Goal: Check status: Check status

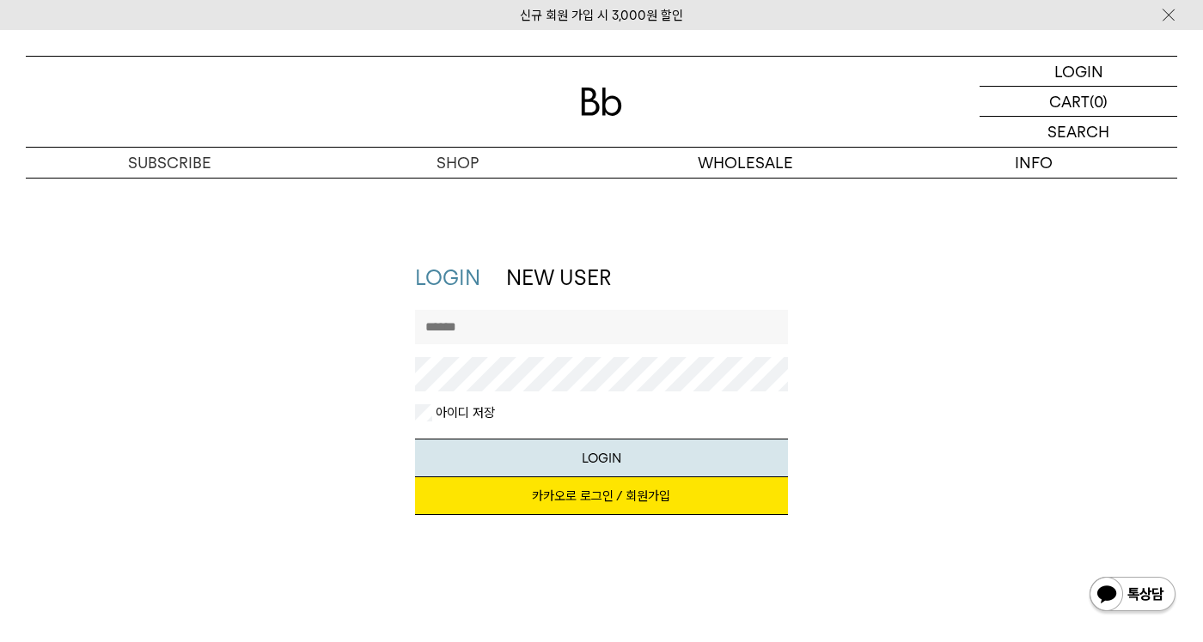
click at [572, 492] on link "카카오로 로그인 / 회원가입" at bounding box center [601, 497] width 372 height 38
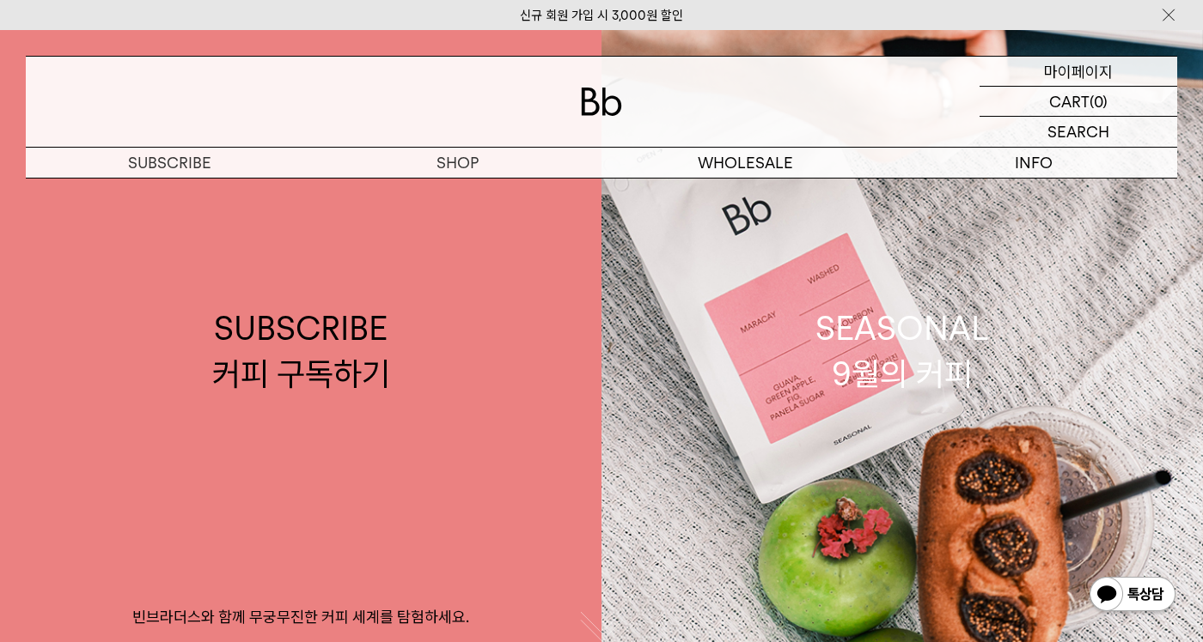
click at [1092, 75] on p "마이페이지" at bounding box center [1078, 71] width 69 height 29
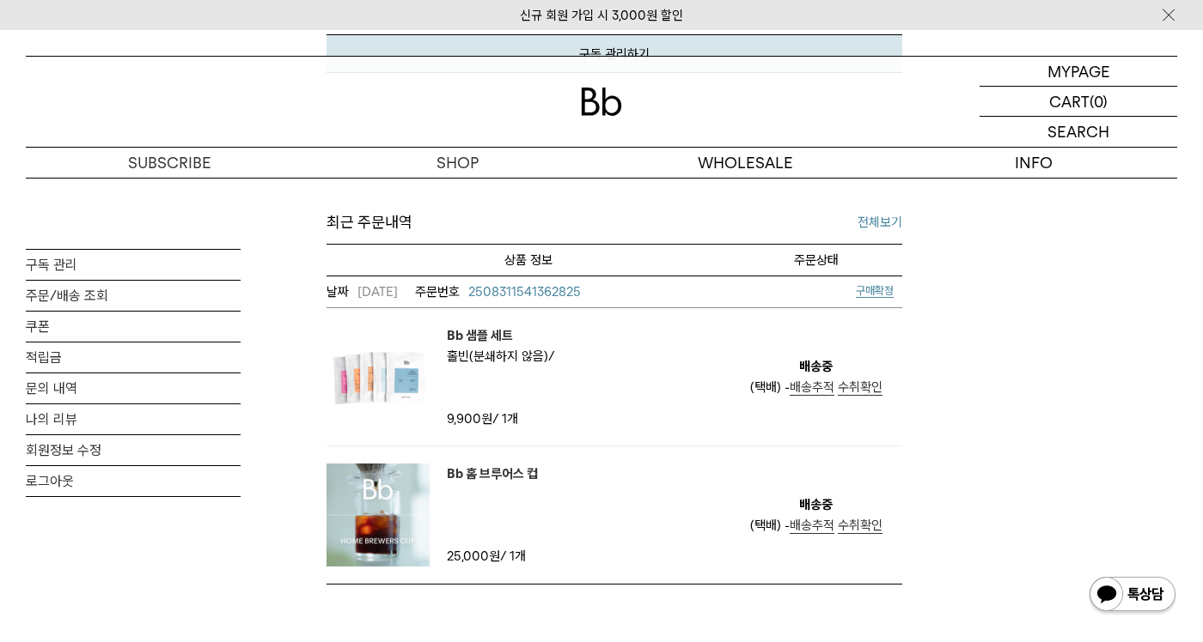
scroll to position [629, 0]
click at [817, 529] on span "배송추적" at bounding box center [811, 524] width 45 height 15
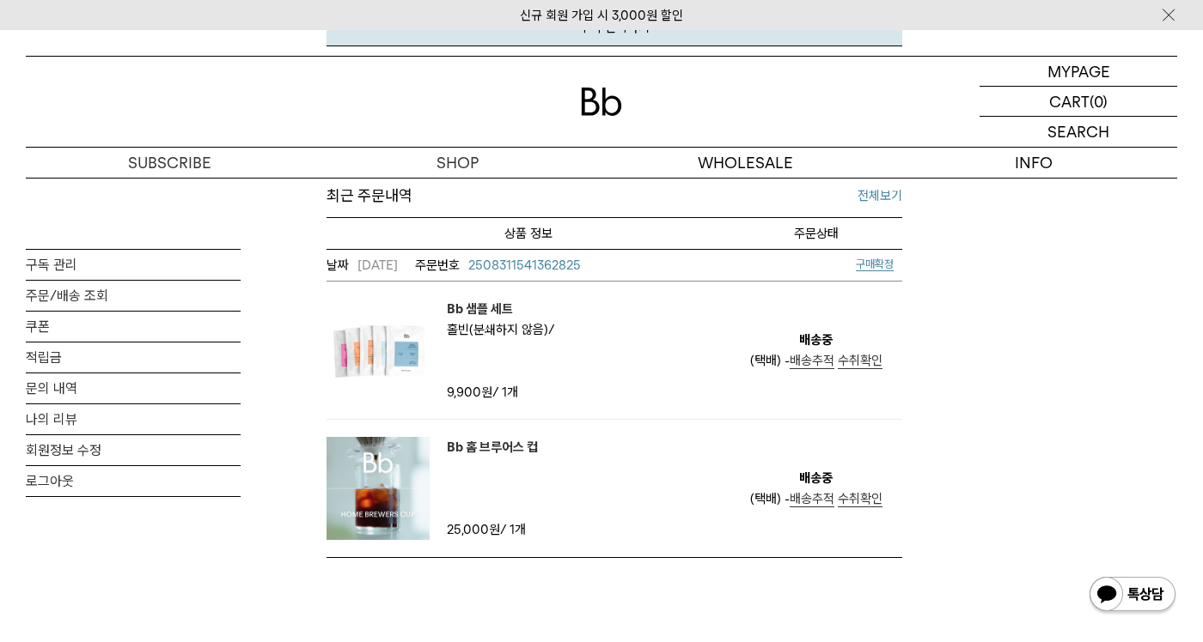
scroll to position [691, 0]
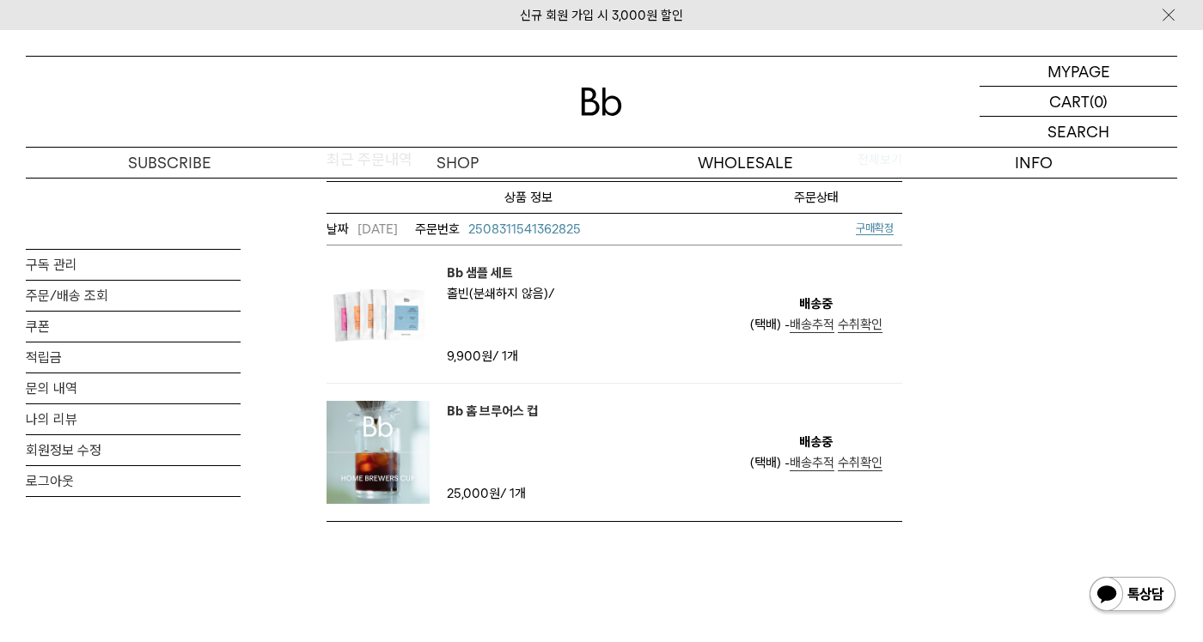
click at [815, 464] on span "배송추적" at bounding box center [811, 462] width 45 height 15
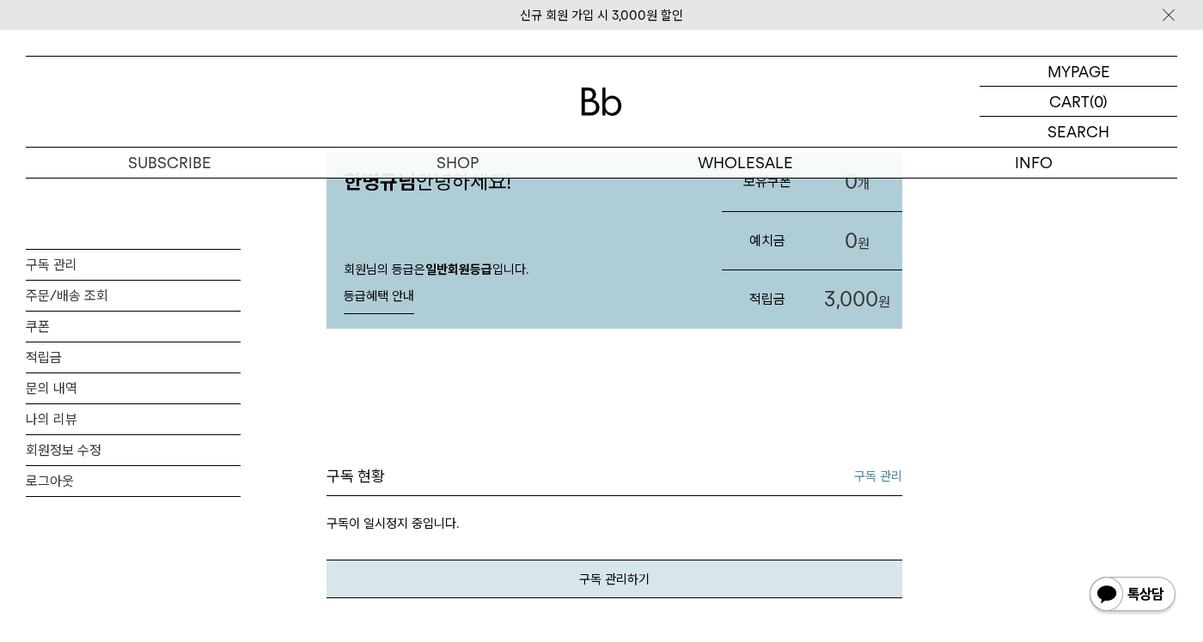
scroll to position [0, 0]
